Goal: Information Seeking & Learning: Learn about a topic

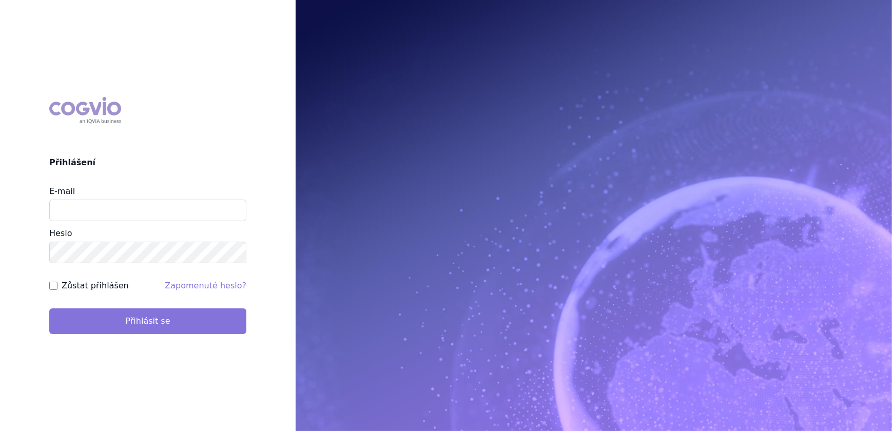
type input "veronika.damborska@vzp.cz"
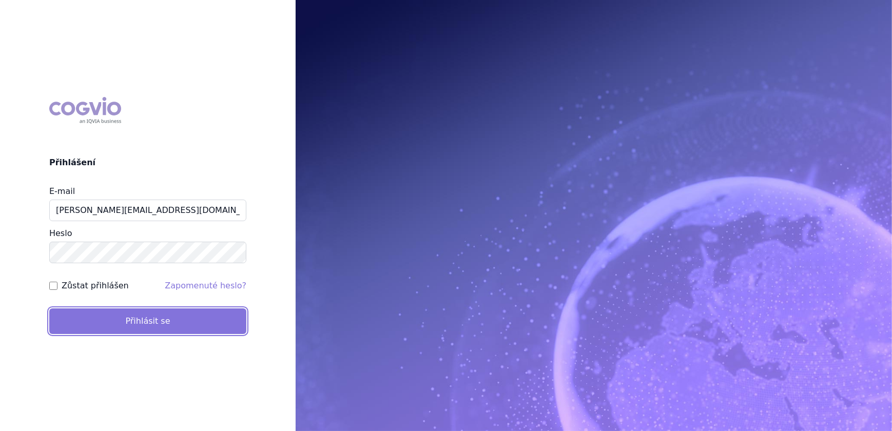
click at [123, 315] on button "Přihlásit se" at bounding box center [147, 321] width 197 height 26
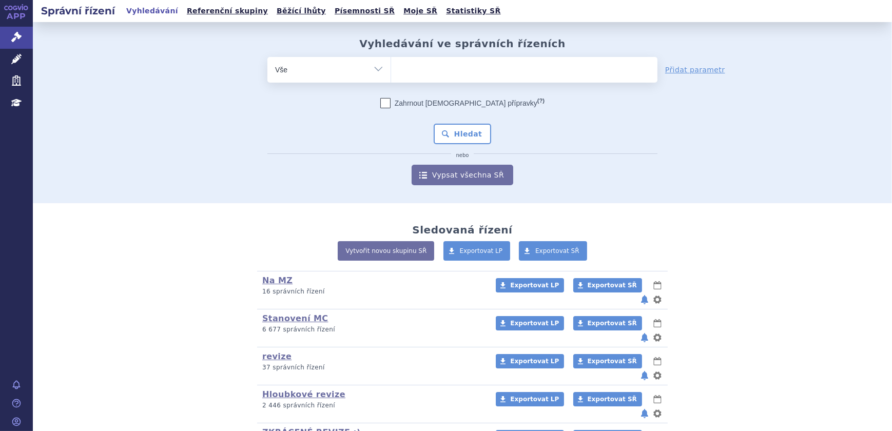
click at [407, 68] on ul at bounding box center [524, 68] width 266 height 22
click at [391, 68] on select at bounding box center [391, 69] width 1 height 26
type input "ap"
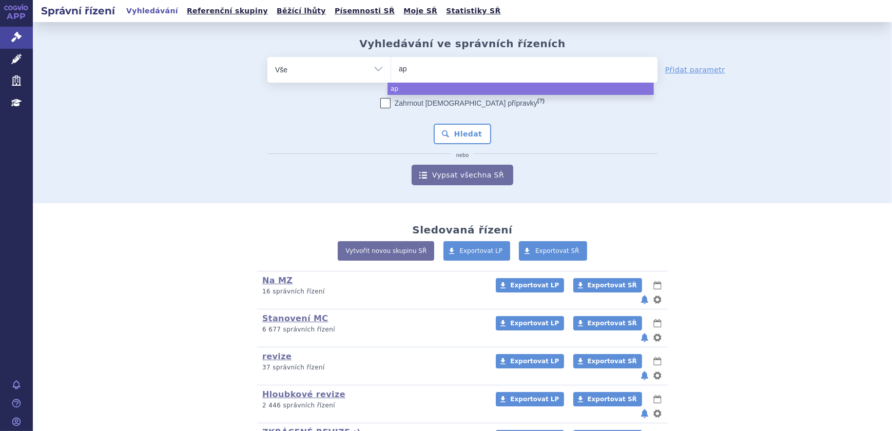
type input "api"
type input "apix"
type input "apixa"
type input "apixab"
type input "apixaban"
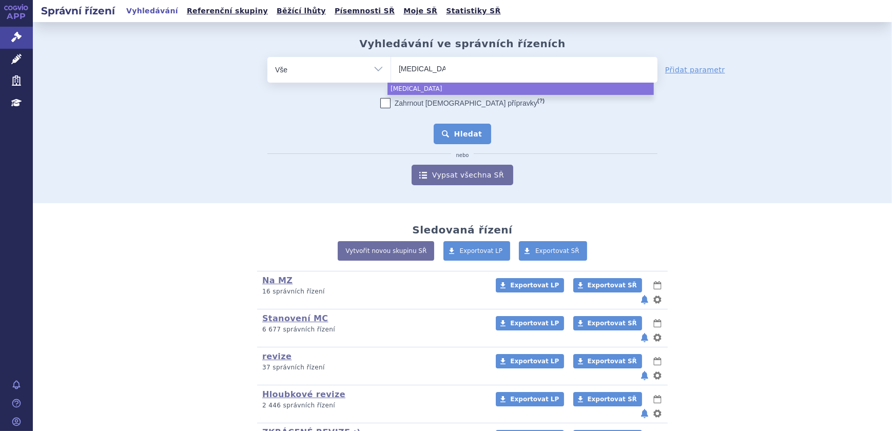
select select "apixaban"
click at [477, 141] on button "Hledat" at bounding box center [463, 134] width 58 height 21
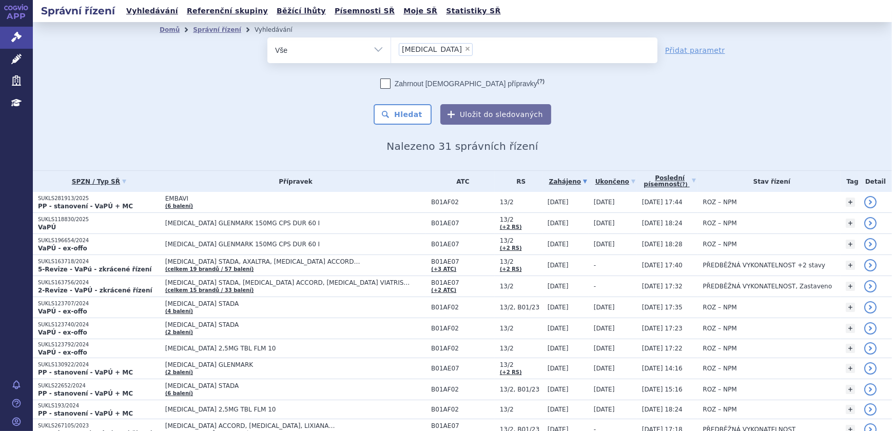
click at [139, 110] on div "Domů Správní řízení Vyhledávání Vyhledávání ve správních řízeních odstranit Vše…" at bounding box center [462, 94] width 647 height 115
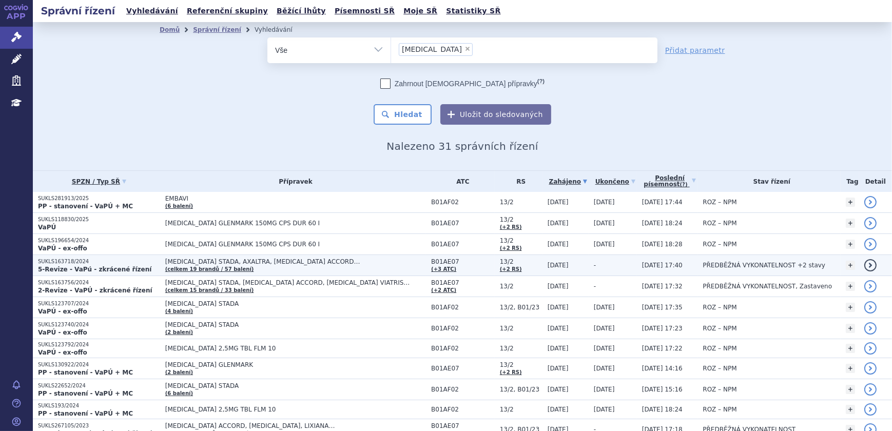
click at [234, 270] on td "APIXABAN STADA, AXALTRA, DABIGATRAN ETEXILATE ACCORD… (celkem 19 brandů / 57 ba…" at bounding box center [293, 265] width 266 height 21
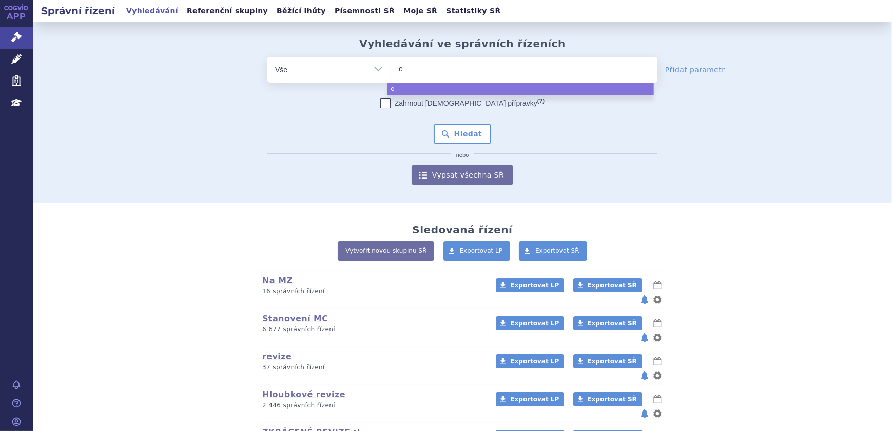
type input "ed"
type input "edo"
type input "edon"
select select "edon"
click at [474, 135] on button "Hledat" at bounding box center [463, 134] width 58 height 21
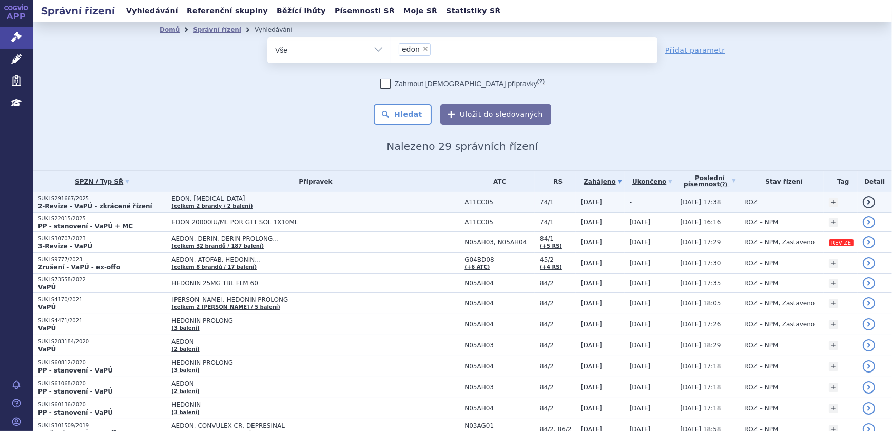
click at [267, 199] on span "EDON, [MEDICAL_DATA]" at bounding box center [299, 198] width 257 height 7
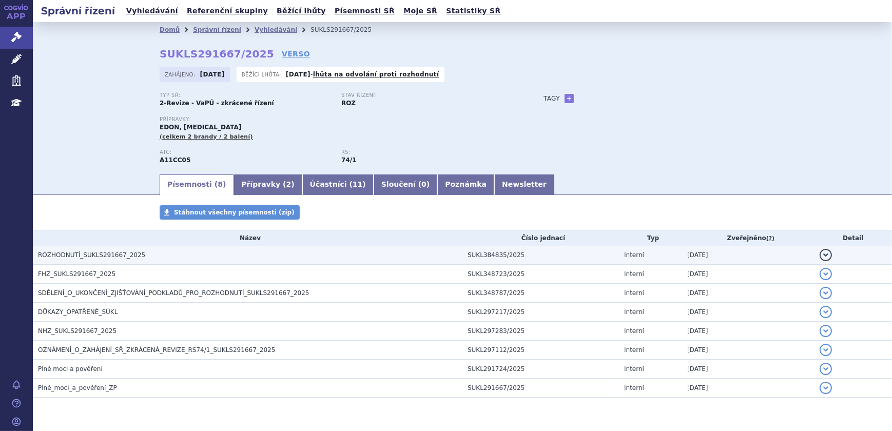
click at [191, 251] on h3 "ROZHODNUTÍ_SUKLS291667_2025" at bounding box center [250, 255] width 424 height 10
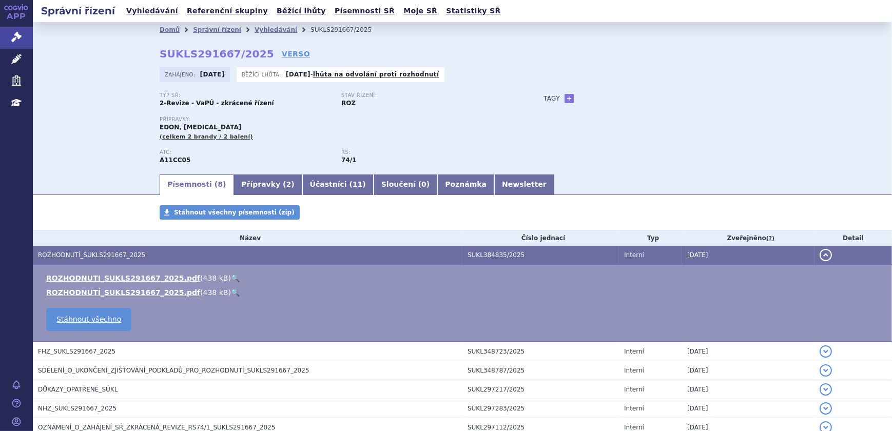
click at [231, 278] on link "🔍" at bounding box center [235, 278] width 9 height 8
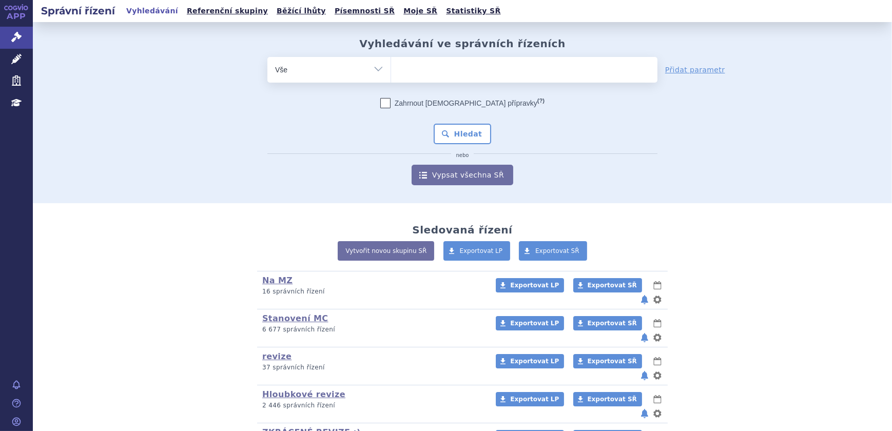
click at [421, 70] on ul at bounding box center [524, 68] width 266 height 22
click at [391, 70] on select at bounding box center [391, 69] width 1 height 26
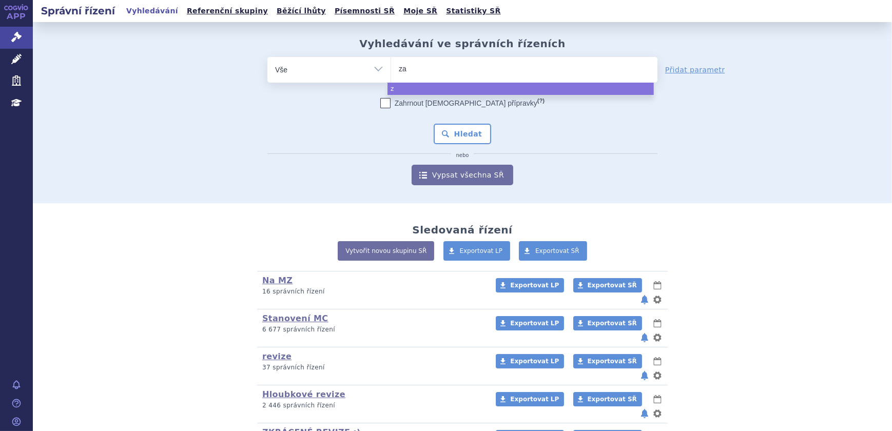
type input "zav"
type input "zaves"
type input "zavesca"
select select "zavesca"
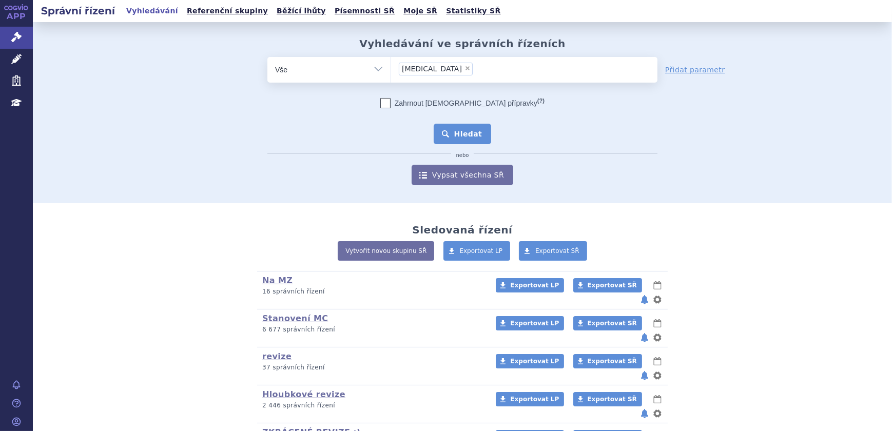
click at [456, 134] on button "Hledat" at bounding box center [463, 134] width 58 height 21
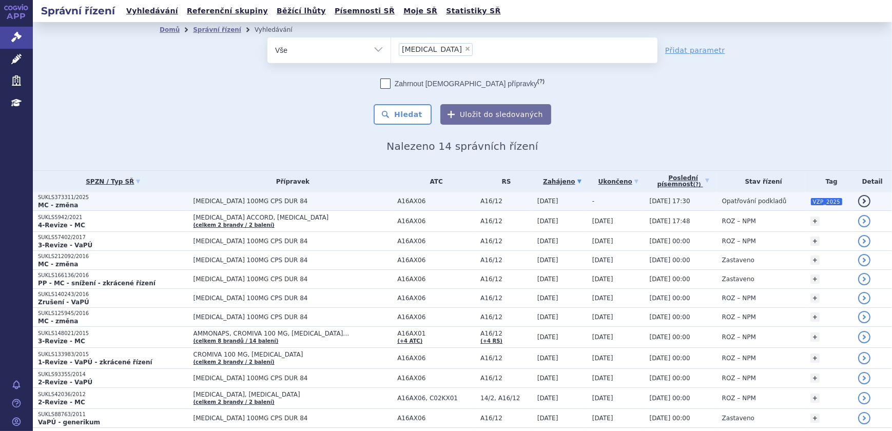
click at [327, 203] on span "[MEDICAL_DATA] 100MG CPS DUR 84" at bounding box center [293, 201] width 199 height 7
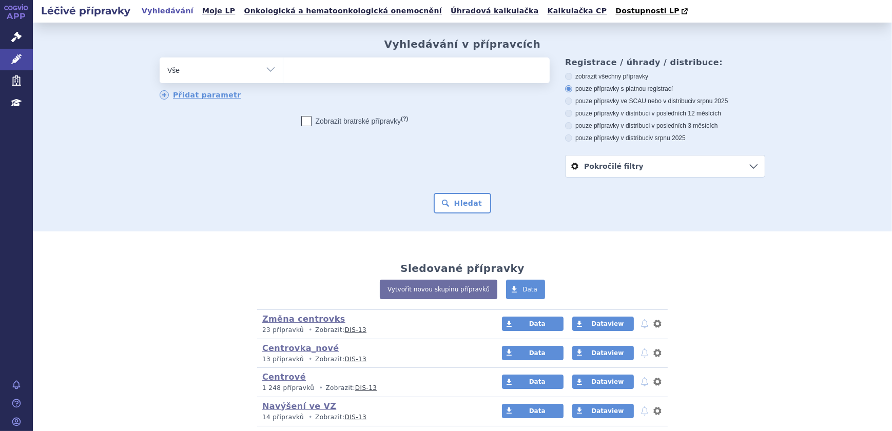
click at [339, 71] on ul at bounding box center [416, 68] width 266 height 22
click at [283, 71] on select at bounding box center [283, 70] width 1 height 26
paste input "[MEDICAL_DATA] NORIDEM"
type input "[MEDICAL_DATA] NORIDEM"
select select "[MEDICAL_DATA] NORIDEM"
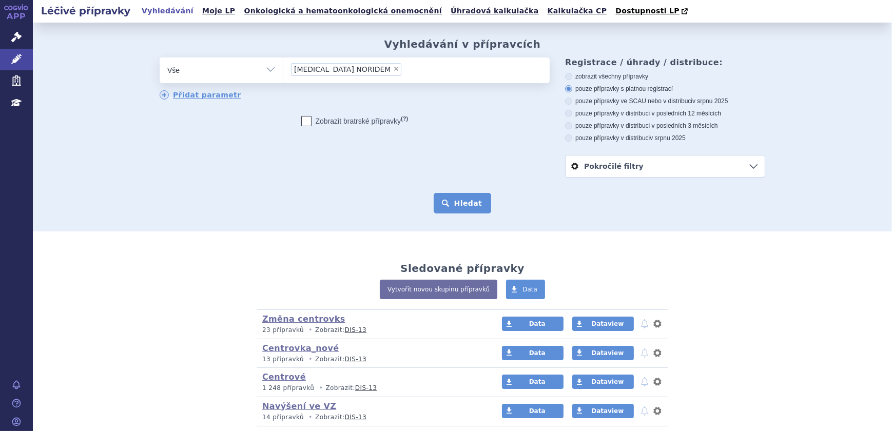
click at [450, 203] on button "Hledat" at bounding box center [463, 203] width 58 height 21
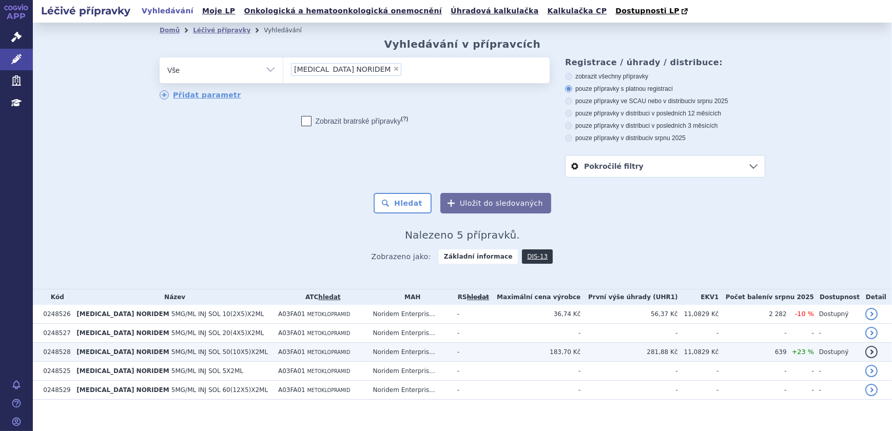
click at [357, 350] on td "A03FA01 METOKLOPRAMID" at bounding box center [320, 352] width 95 height 19
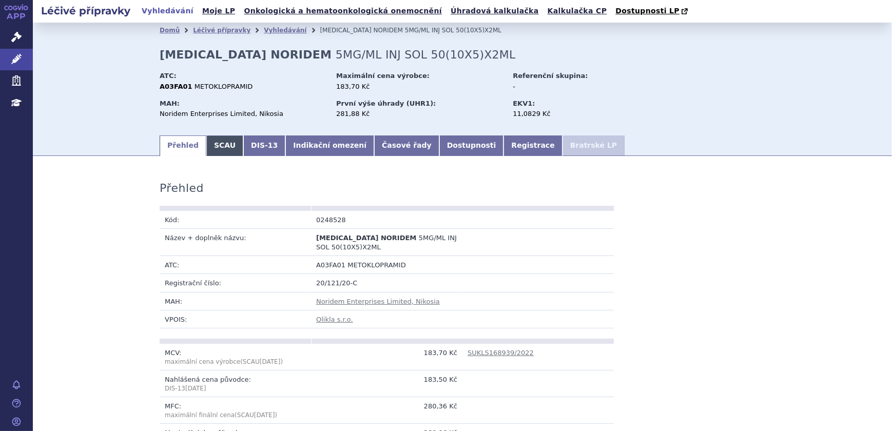
click at [225, 147] on link "SCAU" at bounding box center [224, 146] width 37 height 21
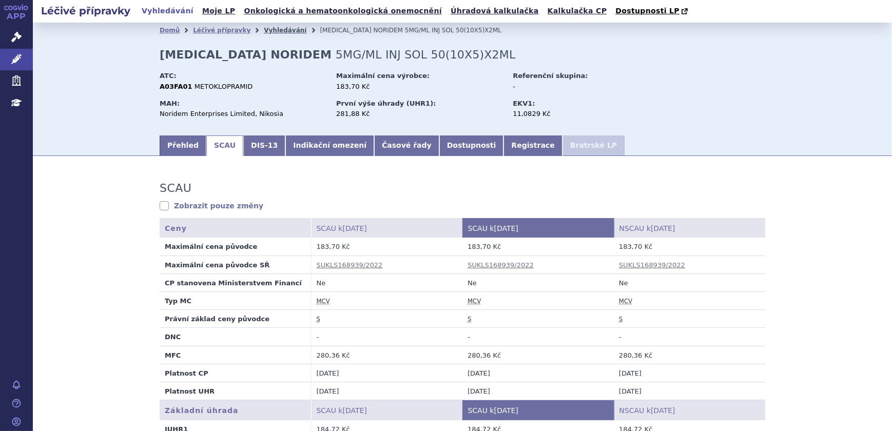
click at [267, 30] on link "Vyhledávání" at bounding box center [285, 30] width 43 height 7
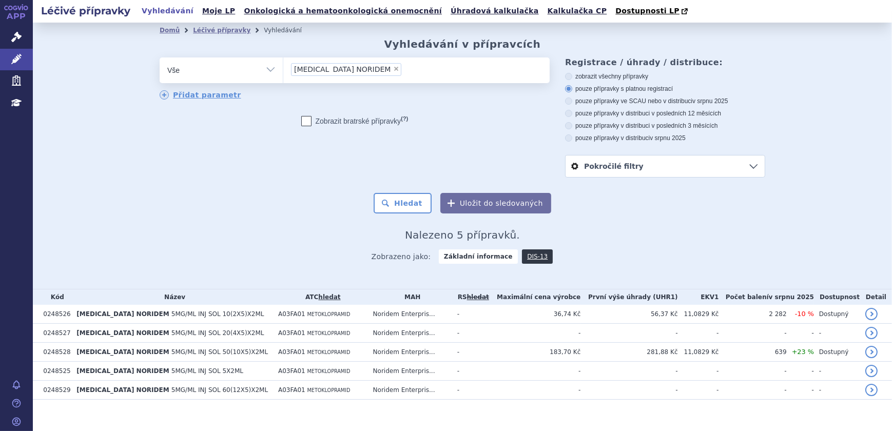
click at [264, 69] on select "Vše Přípravek/SUKL kód MAH VPOIS ATC/Aktivní látka Léková forma Síla" at bounding box center [221, 68] width 123 height 23
select select "filter-atc-group"
click at [160, 58] on select "Vše Přípravek/SUKL kód MAH VPOIS ATC/Aktivní látka Léková forma Síla" at bounding box center [221, 68] width 123 height 23
click at [391, 72] on ul at bounding box center [416, 68] width 266 height 22
click at [283, 72] on select at bounding box center [283, 70] width 1 height 26
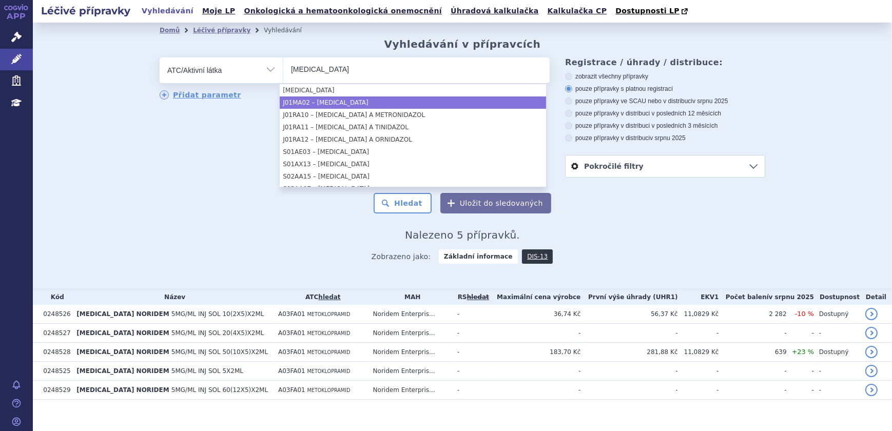
type input "[MEDICAL_DATA]"
select select "J01MA02"
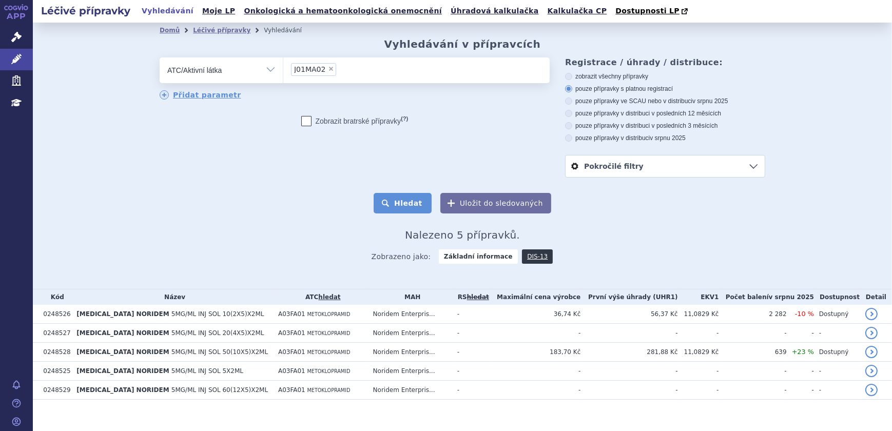
click at [402, 198] on button "Hledat" at bounding box center [403, 203] width 58 height 21
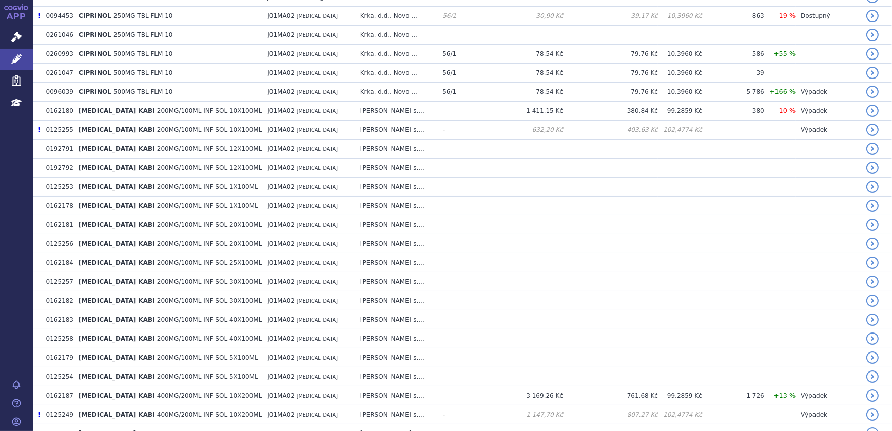
scroll to position [94, 0]
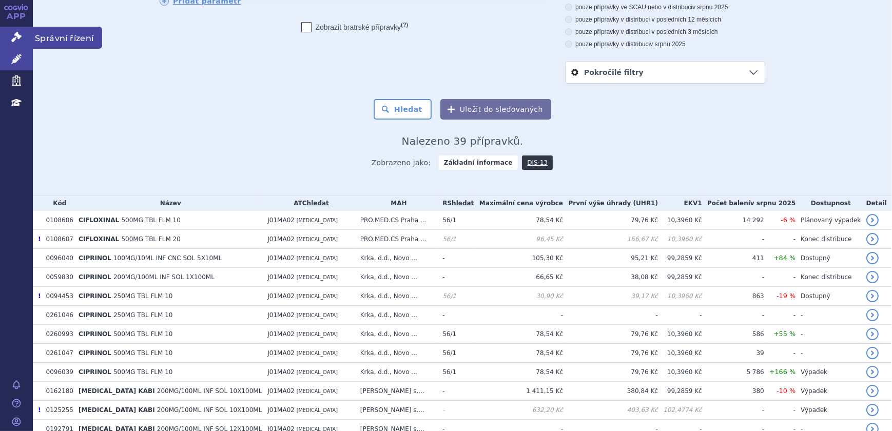
click at [27, 40] on link "Správní řízení" at bounding box center [16, 38] width 33 height 22
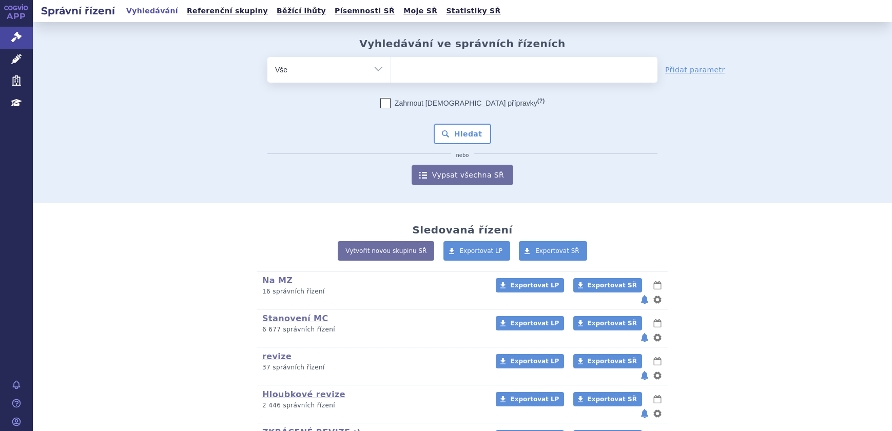
click at [431, 72] on ul at bounding box center [524, 68] width 266 height 22
click at [391, 72] on select at bounding box center [391, 69] width 1 height 26
click at [338, 71] on select "Vše Spisová značka Typ SŘ Přípravek/SUKL kód Účastník/Držitel" at bounding box center [328, 68] width 123 height 23
select select "filter-atc-group"
click at [267, 57] on select "Vše Spisová značka Typ SŘ Přípravek/SUKL kód Účastník/Držitel" at bounding box center [328, 68] width 123 height 23
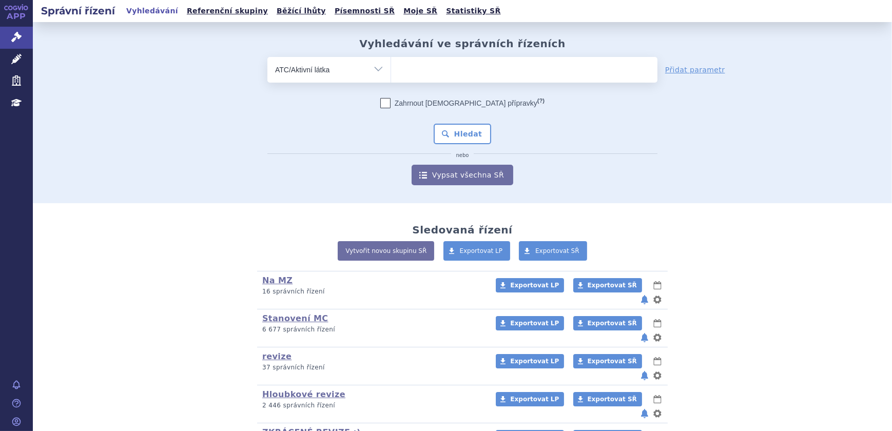
click at [424, 79] on span at bounding box center [524, 70] width 266 height 26
click at [391, 79] on select at bounding box center [391, 69] width 1 height 26
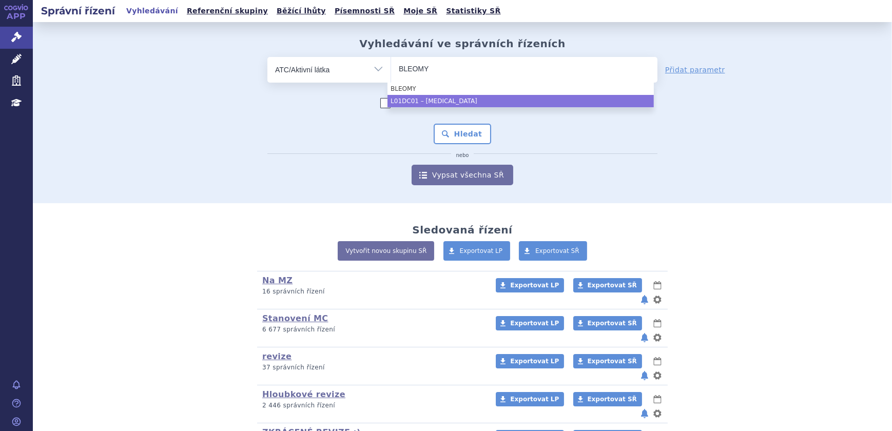
type input "BLEOMY"
select select "L01DC01"
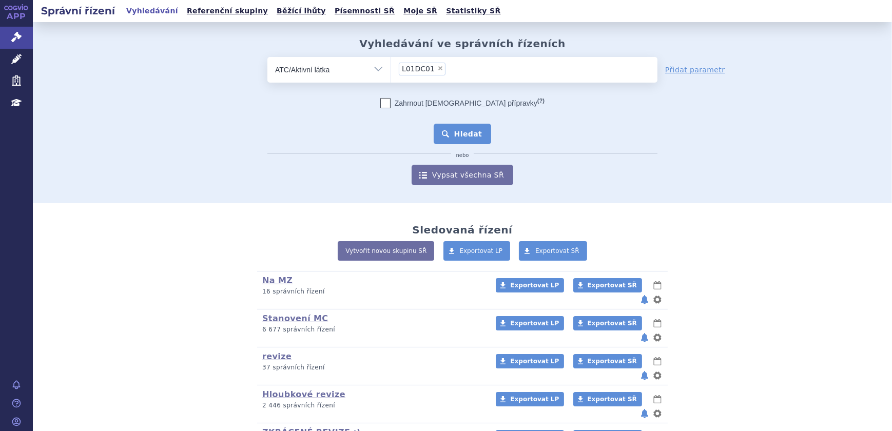
click at [469, 131] on button "Hledat" at bounding box center [463, 134] width 58 height 21
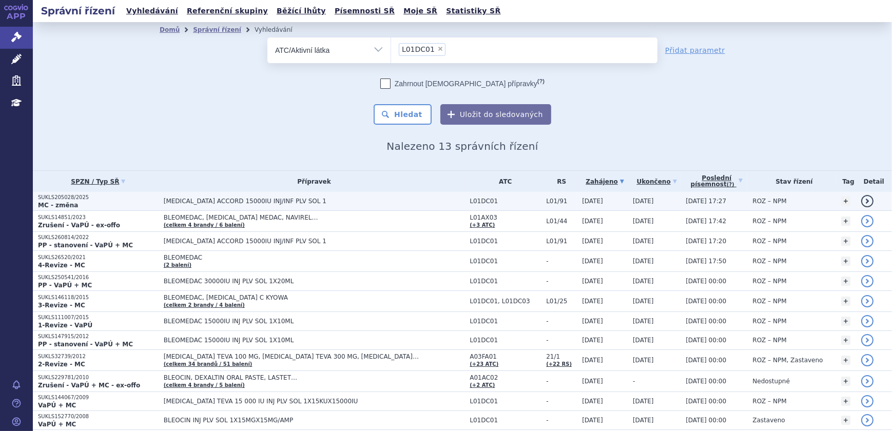
click at [415, 198] on span "[MEDICAL_DATA] ACCORD 15000IU INJ/INF PLV SOL 1" at bounding box center [314, 201] width 301 height 7
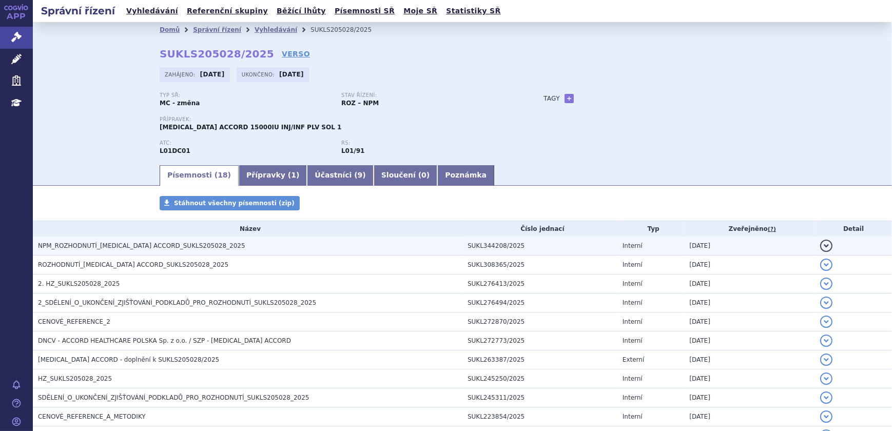
click at [144, 242] on span "NPM_ROZHODNUTÍ_BLEOMYCIN ACCORD_SUKLS205028_2025" at bounding box center [141, 245] width 207 height 7
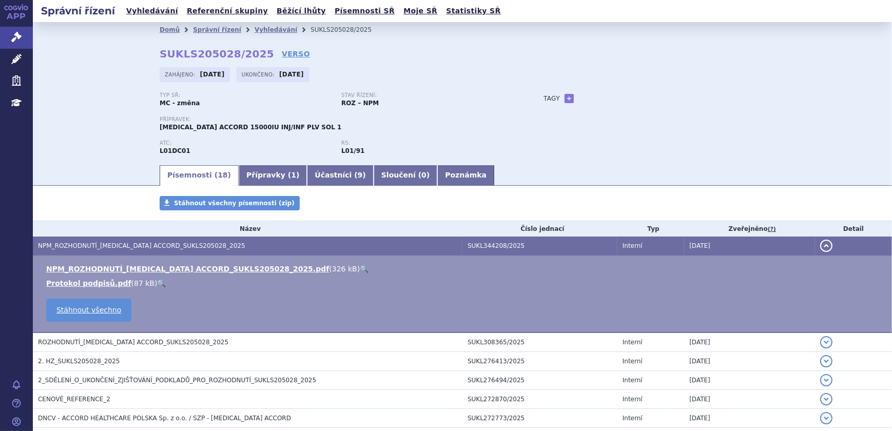
click at [360, 266] on link "🔍" at bounding box center [364, 269] width 9 height 8
click at [14, 63] on icon at bounding box center [16, 59] width 10 height 10
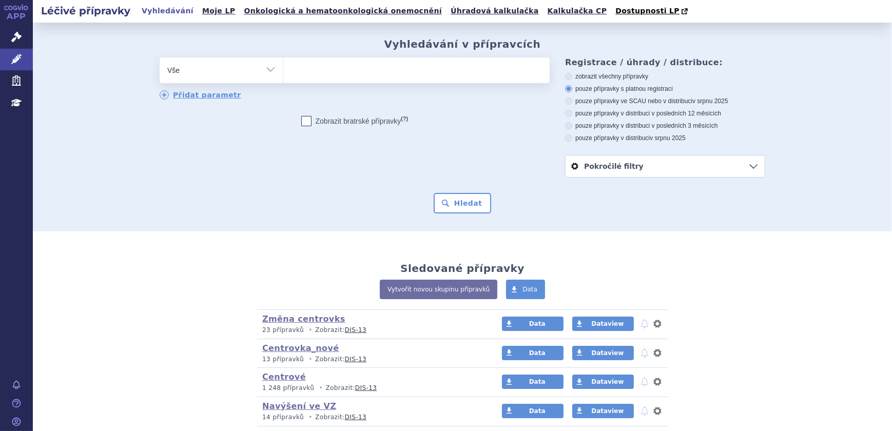
select select "filter-atc-group"
click at [160, 58] on select "Vše Přípravek/SUKL kód MAH VPOIS ATC/Aktivní látka Léková forma Síla" at bounding box center [221, 68] width 123 height 23
click at [340, 73] on ul at bounding box center [416, 68] width 266 height 22
click at [283, 73] on select at bounding box center [283, 70] width 1 height 26
paste input "J01EE01"
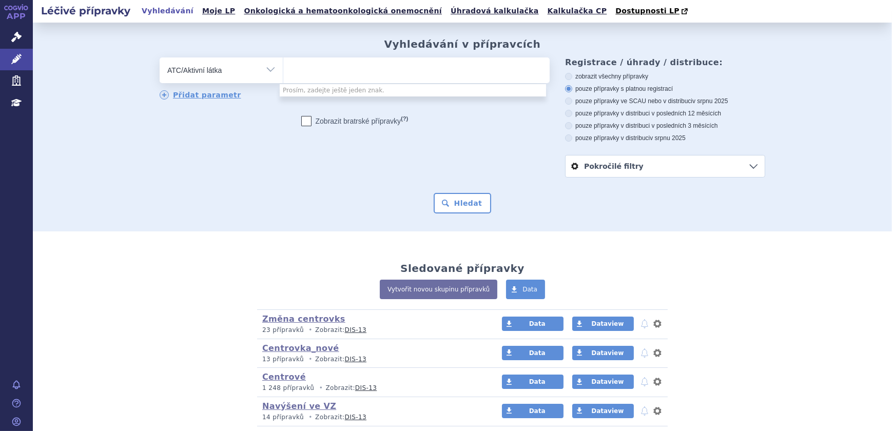
type input "J01EE01"
select select "J01EE01"
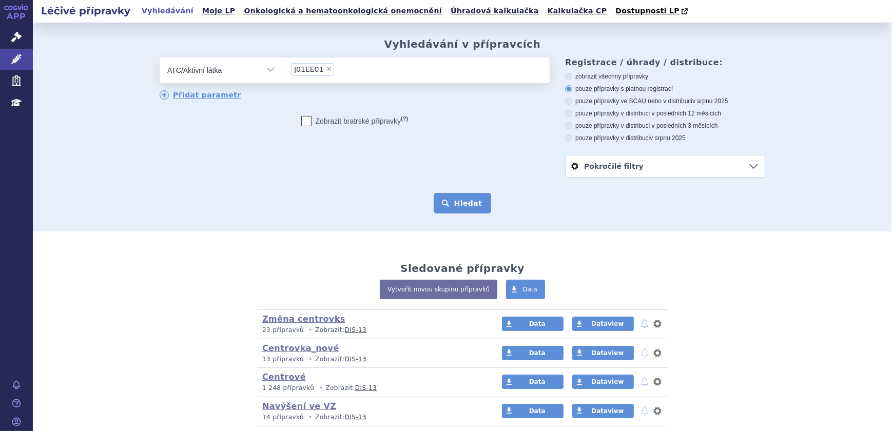
click at [451, 201] on button "Hledat" at bounding box center [463, 203] width 58 height 21
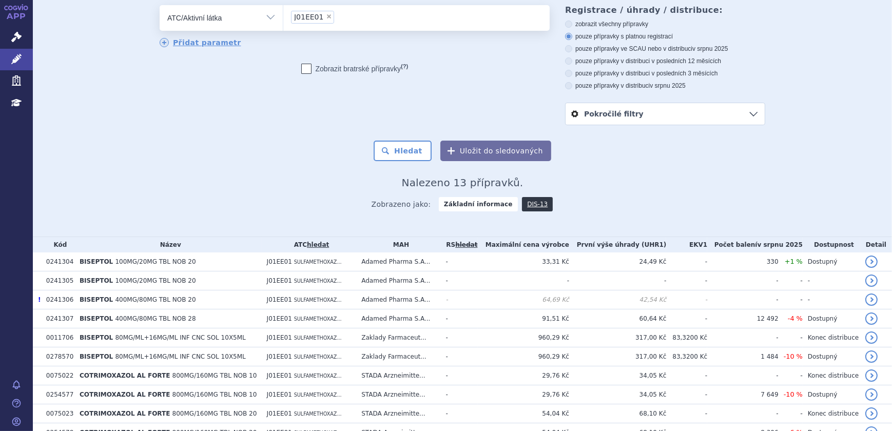
scroll to position [140, 0]
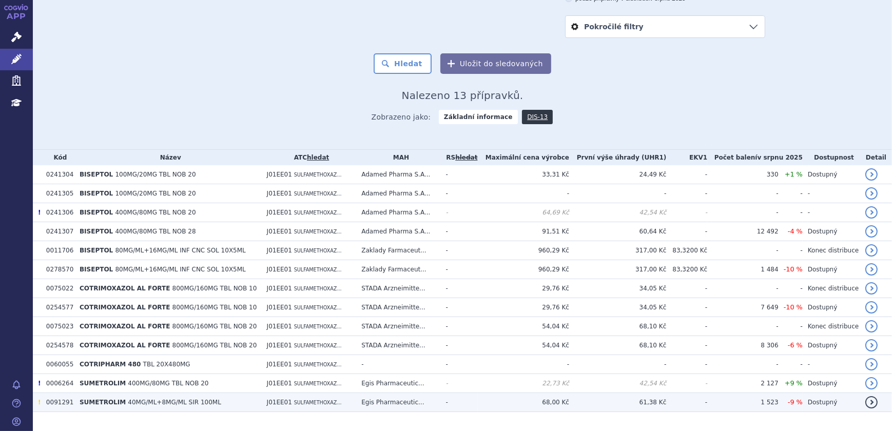
click at [478, 401] on td "-" at bounding box center [458, 402] width 37 height 19
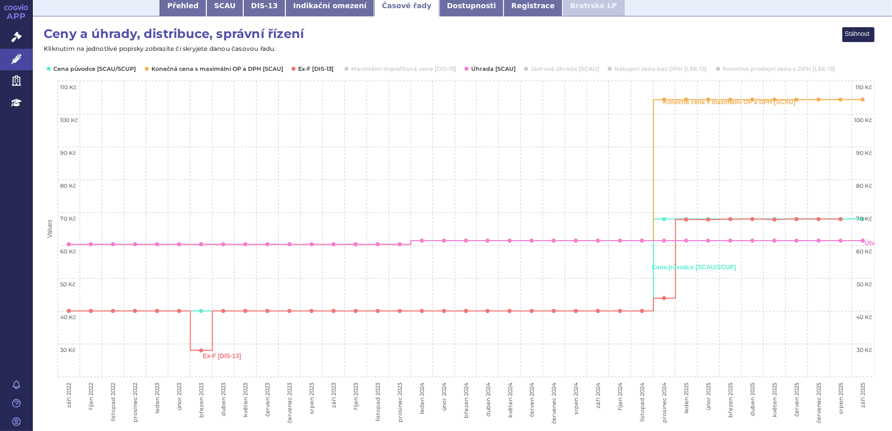
scroll to position [93, 0]
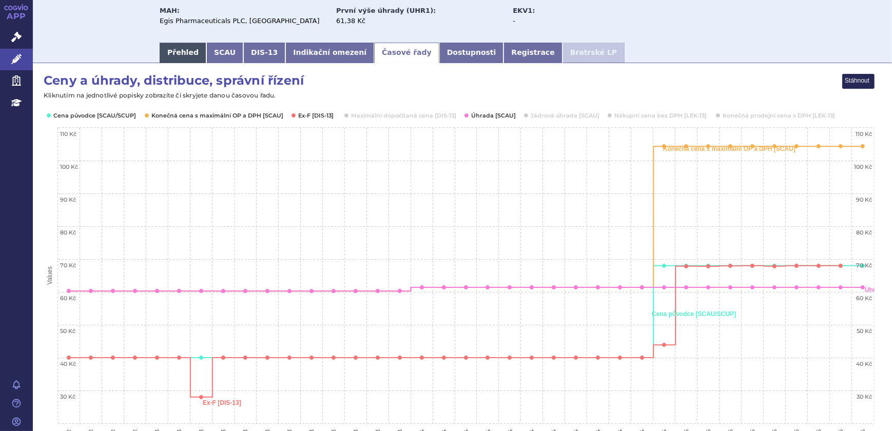
click at [165, 50] on link "Přehled" at bounding box center [183, 53] width 47 height 21
